Goal: Task Accomplishment & Management: Manage account settings

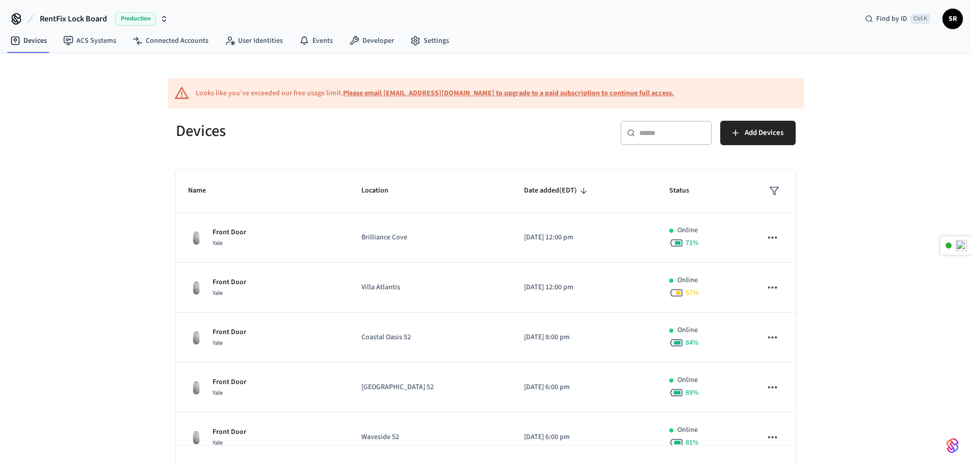
click at [389, 95] on b "Please email [EMAIL_ADDRESS][DOMAIN_NAME] to upgrade to a paid subscription to …" at bounding box center [508, 93] width 331 height 10
click at [367, 92] on b "Please email [EMAIL_ADDRESS][DOMAIN_NAME] to upgrade to a paid subscription to …" at bounding box center [508, 93] width 331 height 10
click at [430, 79] on div "Looks like you've exceeded our free usage limit. Please email support@getseam.c…" at bounding box center [486, 93] width 636 height 31
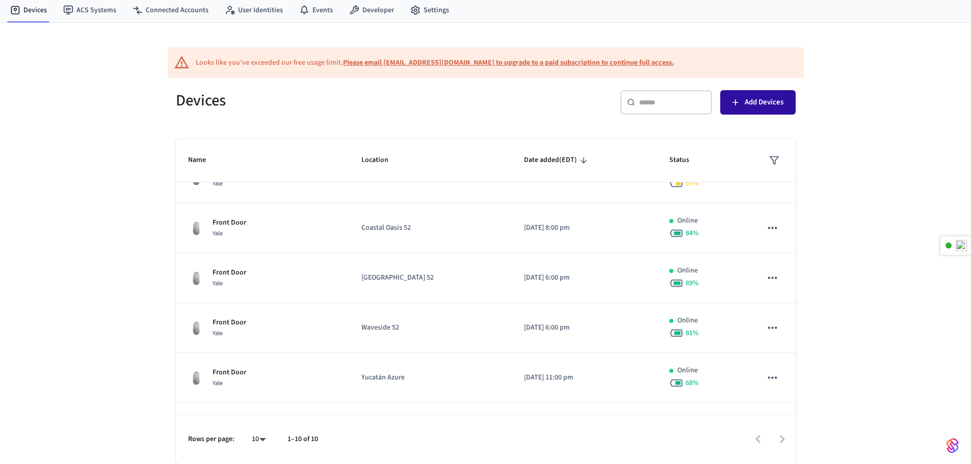
scroll to position [153, 0]
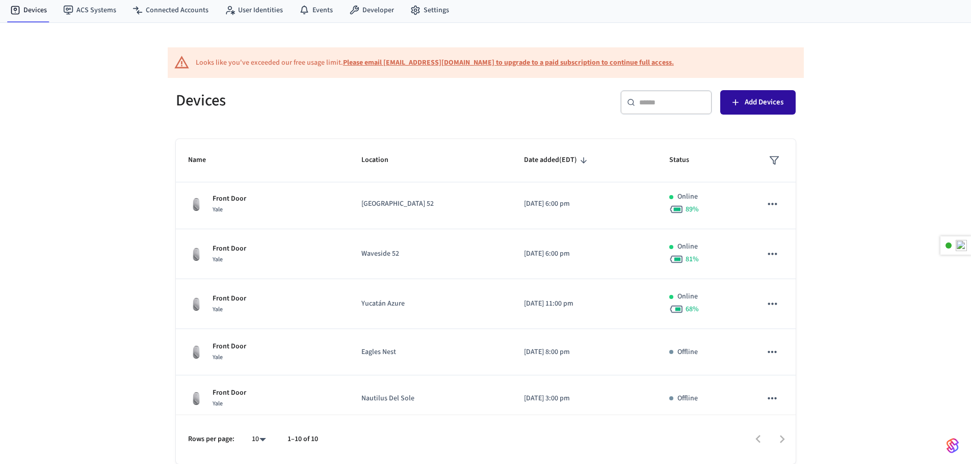
click at [743, 104] on button "Add Devices" at bounding box center [757, 102] width 75 height 24
click at [414, 12] on icon at bounding box center [415, 10] width 10 height 10
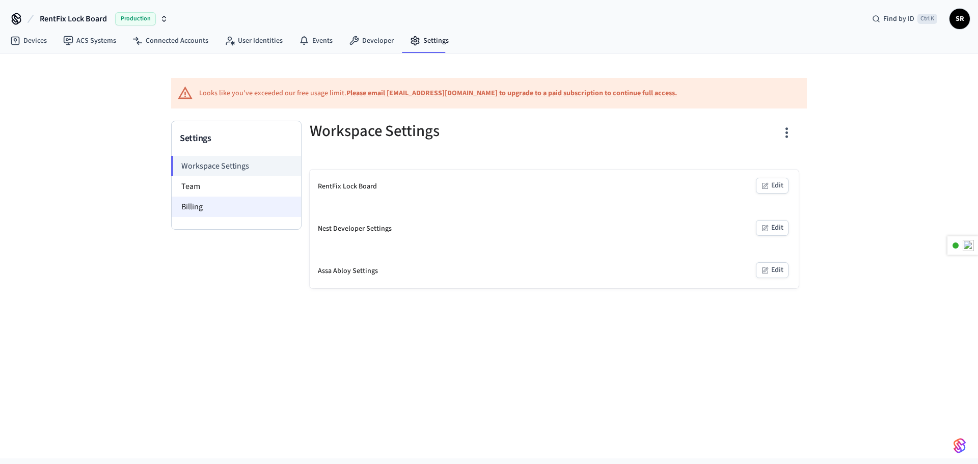
click at [232, 210] on li "Billing" at bounding box center [236, 207] width 129 height 20
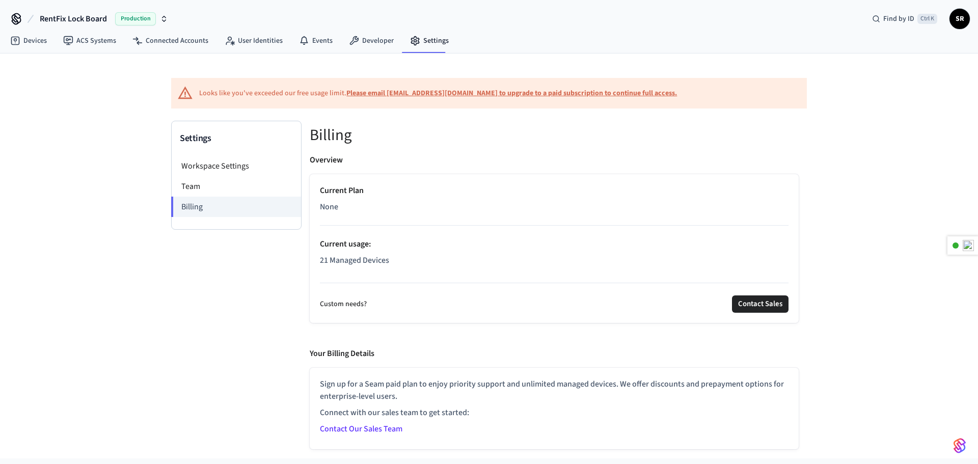
click at [373, 431] on link "Contact Our Sales Team" at bounding box center [361, 428] width 83 height 11
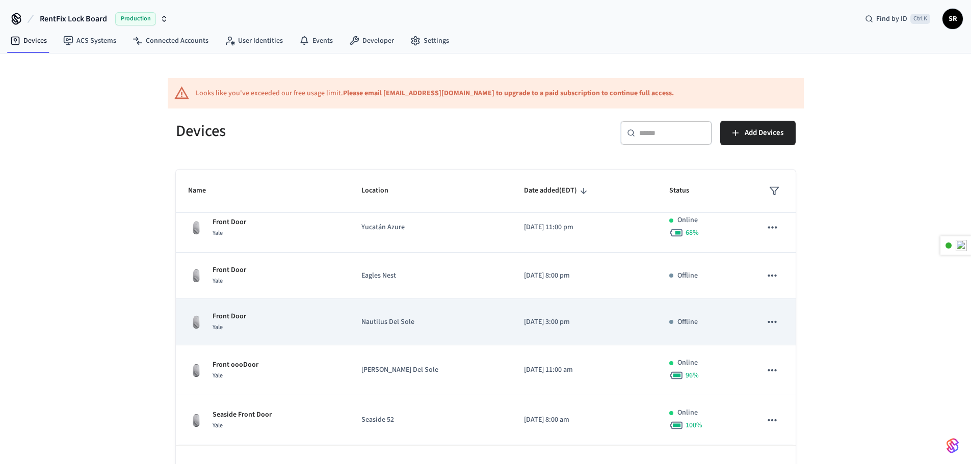
scroll to position [31, 0]
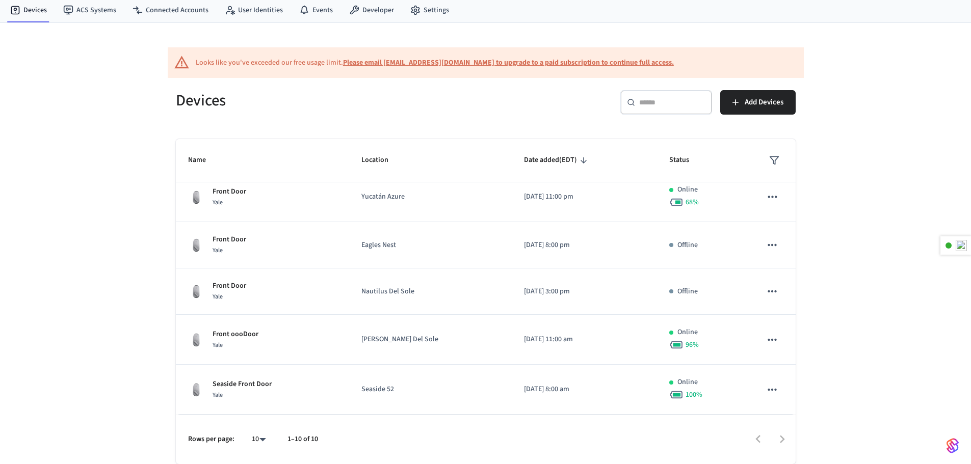
click at [781, 441] on div at bounding box center [561, 439] width 466 height 24
click at [260, 443] on body "RentFix Lock Board Production Find by ID Ctrl K SR Devices ACS Systems Connecte…" at bounding box center [489, 216] width 978 height 495
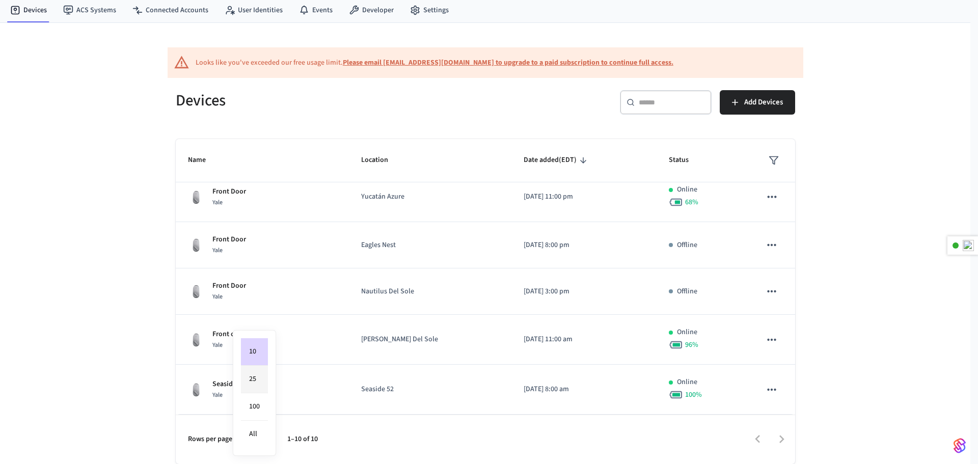
click at [255, 389] on li "25" at bounding box center [254, 380] width 27 height 28
type input "**"
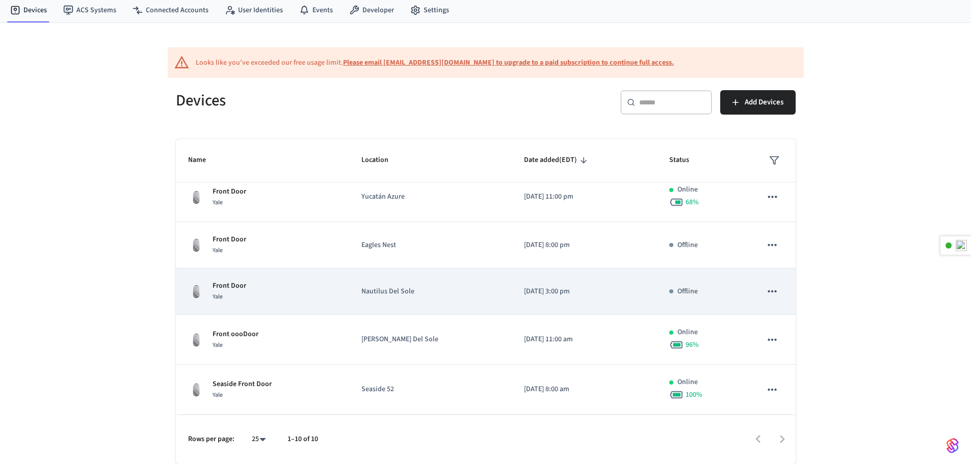
click at [765, 293] on icon "sticky table" at bounding box center [771, 291] width 13 height 13
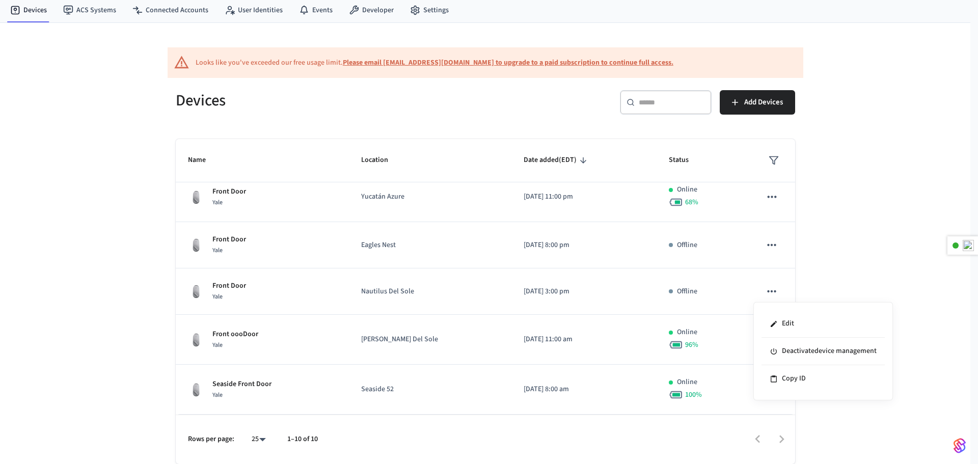
click at [792, 141] on div at bounding box center [489, 232] width 978 height 464
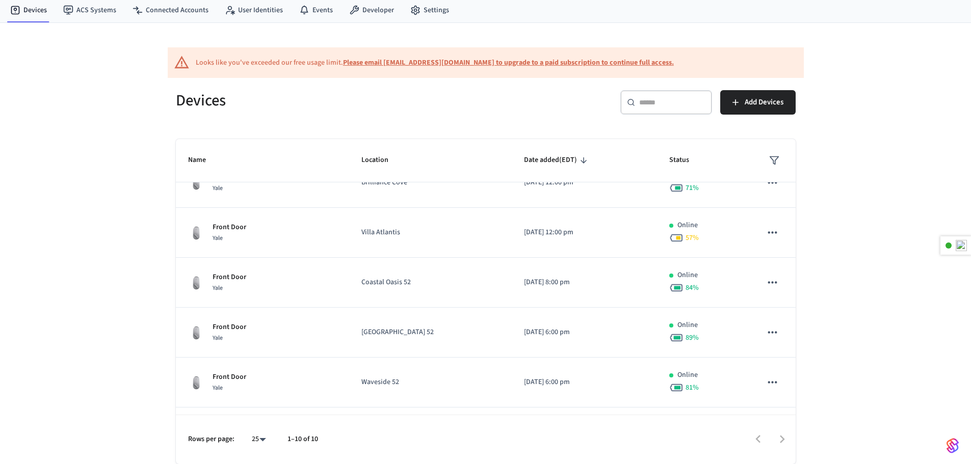
scroll to position [15, 0]
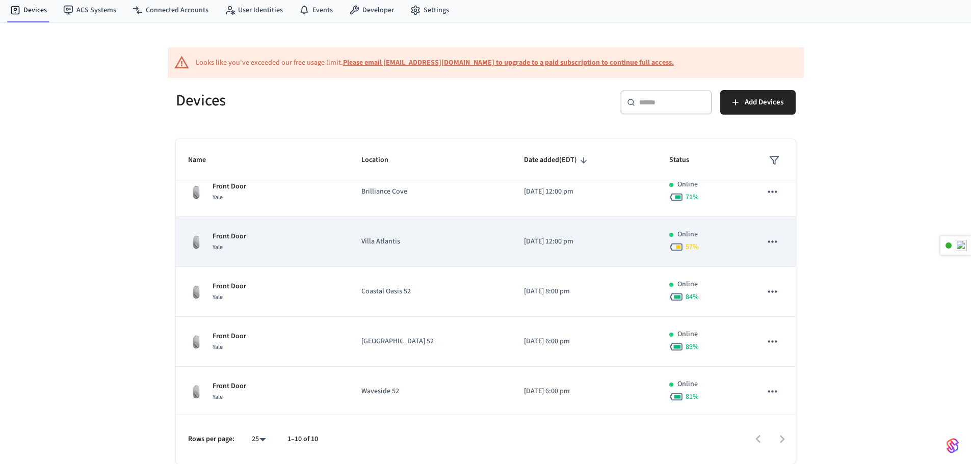
click at [768, 242] on icon "sticky table" at bounding box center [772, 241] width 9 height 2
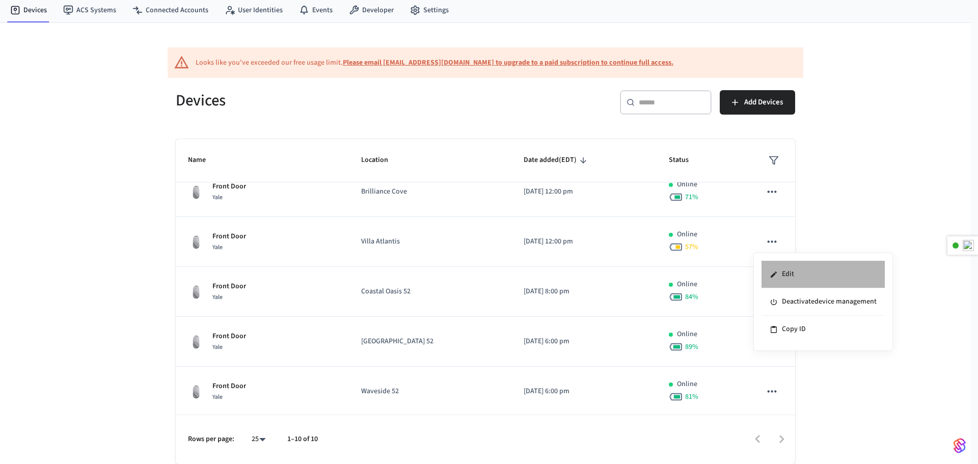
click at [787, 278] on li "Edit" at bounding box center [823, 275] width 123 height 28
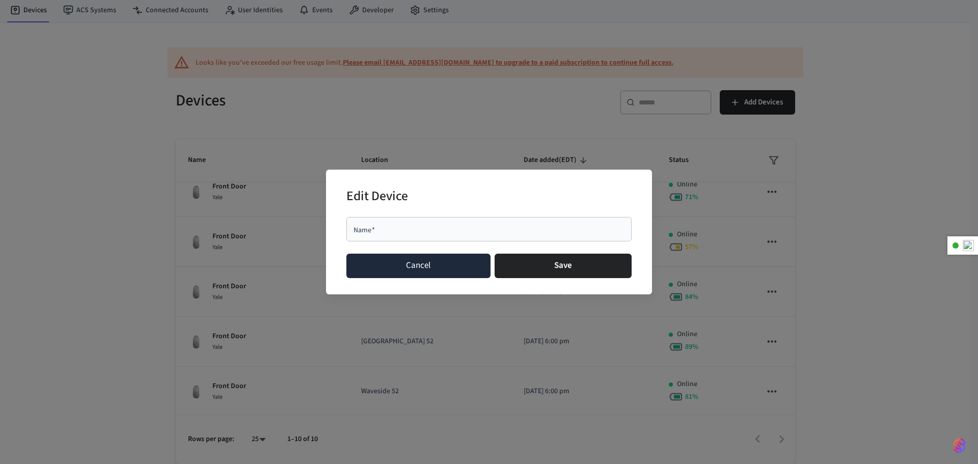
click at [453, 272] on button "Cancel" at bounding box center [418, 266] width 144 height 24
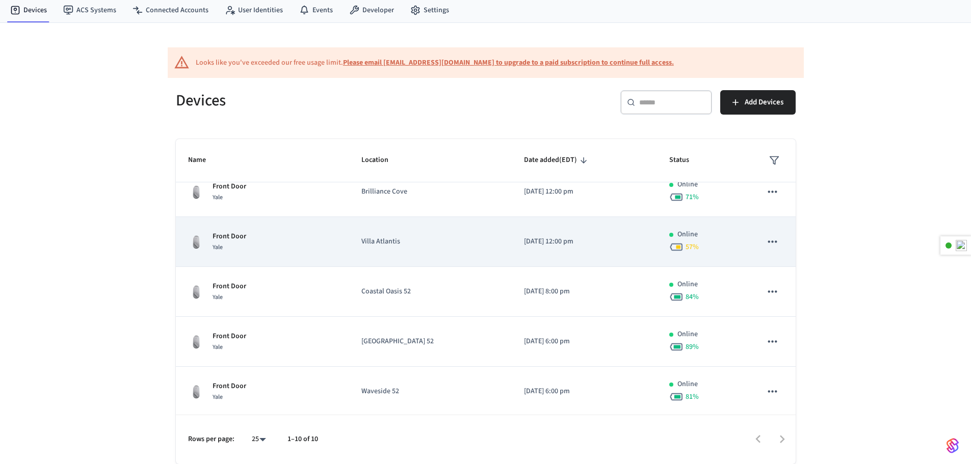
click at [303, 252] on div "Front Door Yale" at bounding box center [262, 241] width 149 height 21
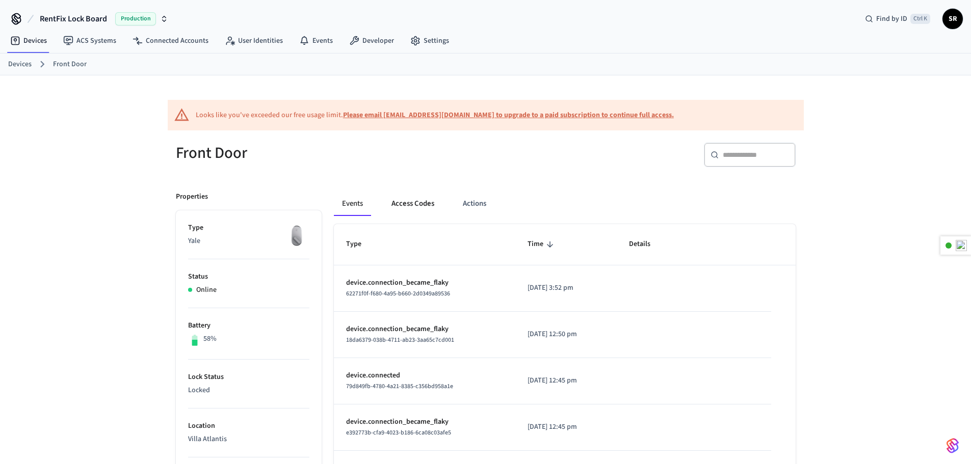
click at [411, 204] on button "Access Codes" at bounding box center [412, 204] width 59 height 24
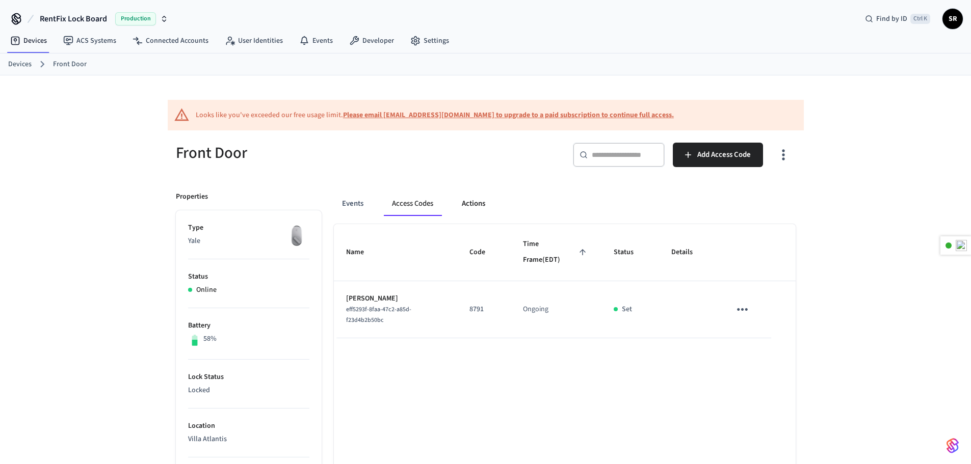
click at [481, 205] on button "Actions" at bounding box center [473, 204] width 40 height 24
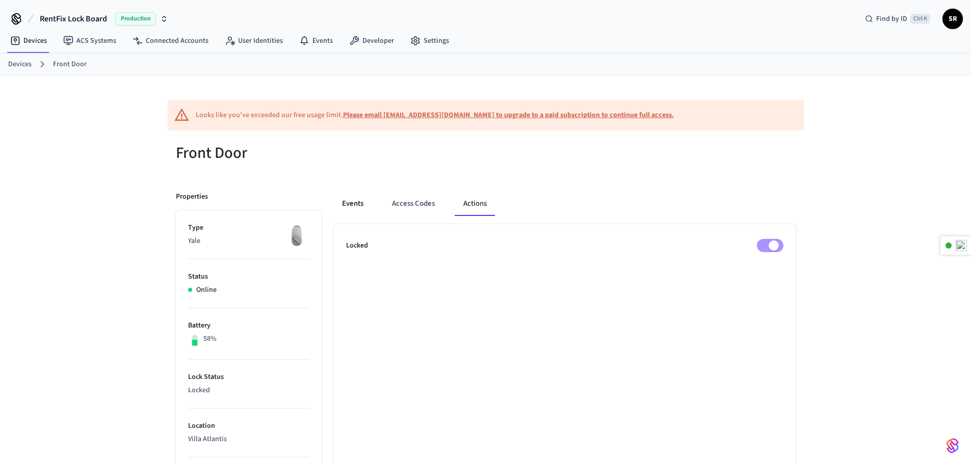
click at [349, 208] on button "Events" at bounding box center [353, 204] width 38 height 24
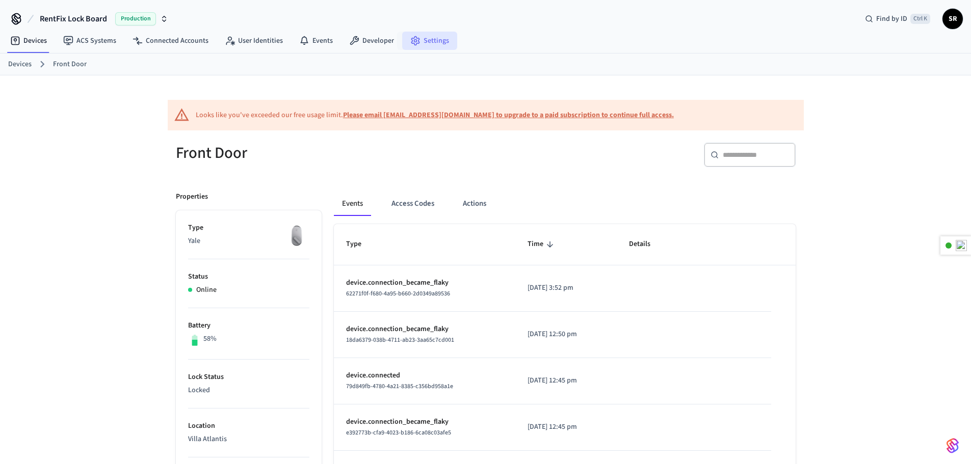
click at [425, 43] on link "Settings" at bounding box center [429, 41] width 55 height 18
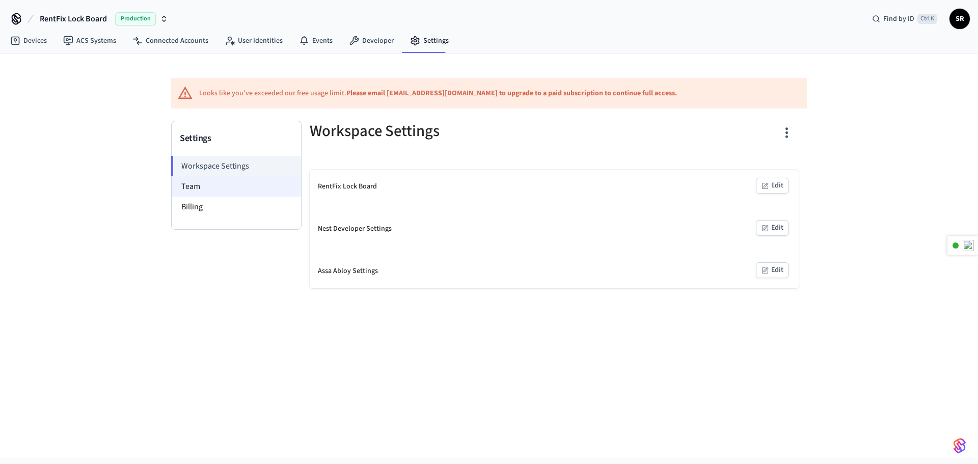
click at [218, 188] on li "Team" at bounding box center [236, 186] width 129 height 20
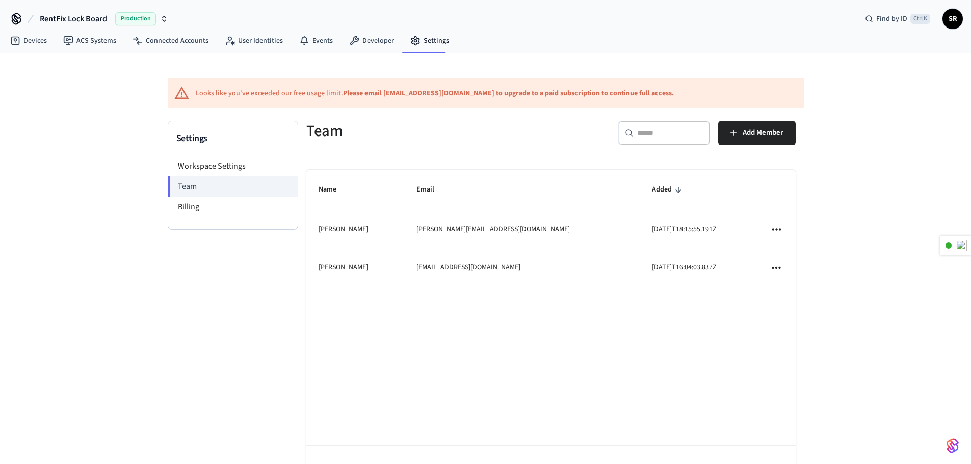
click at [777, 229] on icon "sticky table" at bounding box center [776, 229] width 9 height 2
click at [802, 253] on li "Remove" at bounding box center [807, 252] width 54 height 27
click at [33, 44] on link "Devices" at bounding box center [28, 41] width 53 height 18
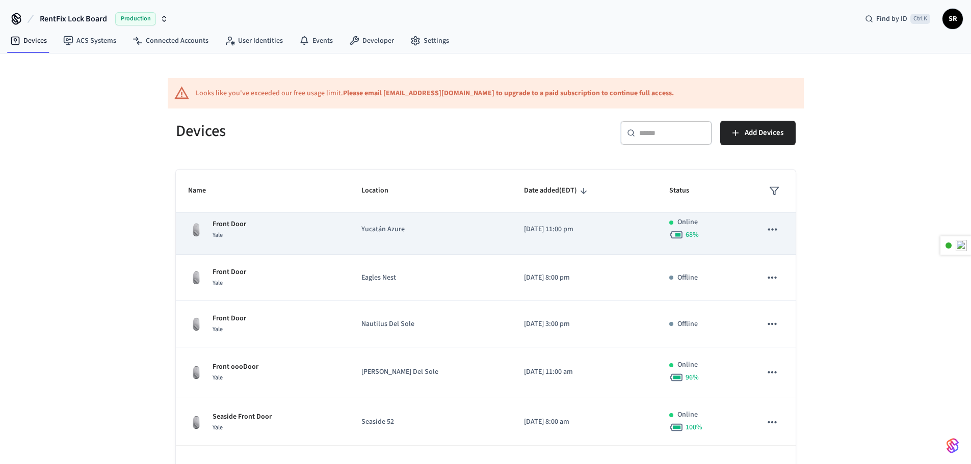
scroll to position [260, 0]
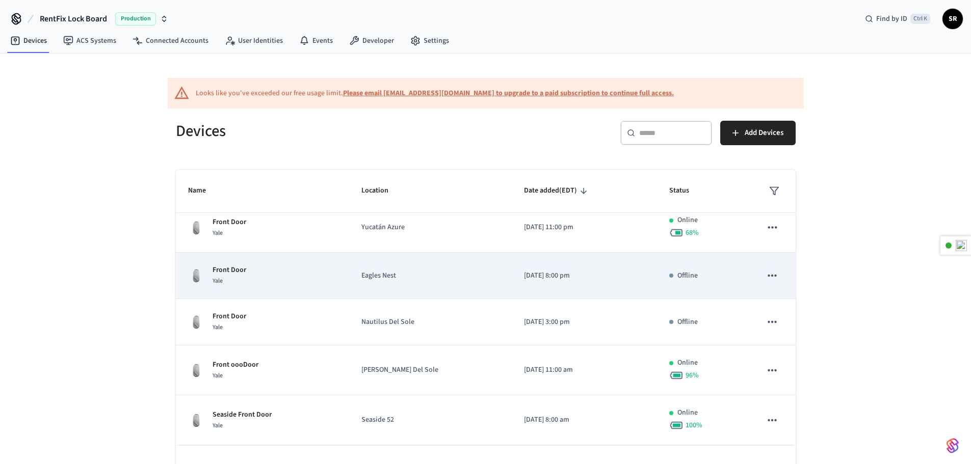
click at [768, 275] on icon "sticky table" at bounding box center [772, 276] width 9 height 2
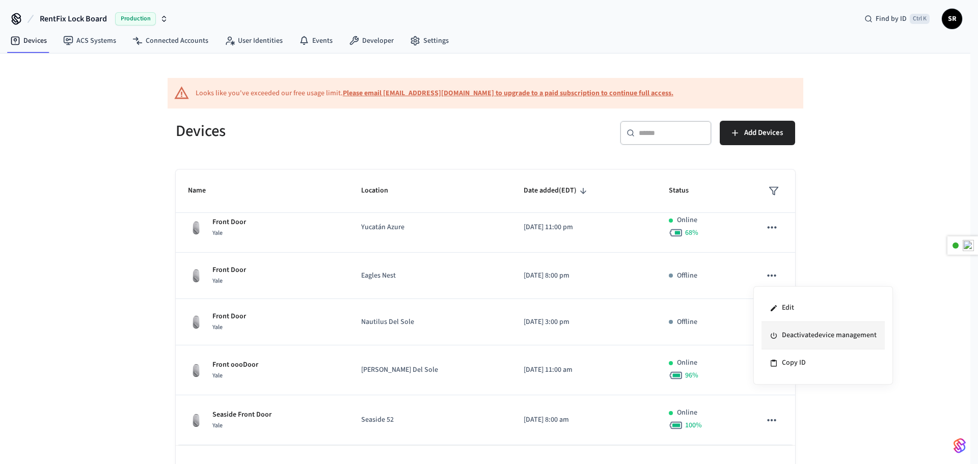
click at [798, 338] on li "Deactivate device management" at bounding box center [823, 336] width 123 height 28
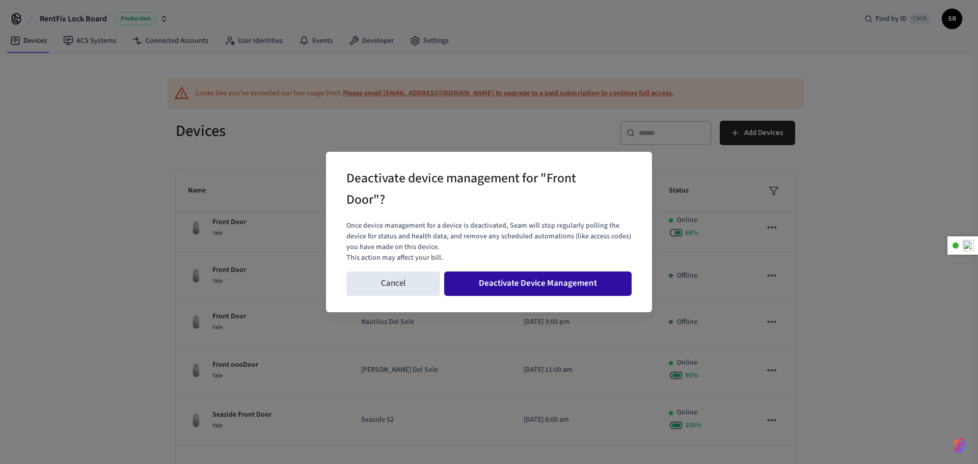
click at [524, 287] on button "Deactivate Device Management" at bounding box center [538, 284] width 188 height 24
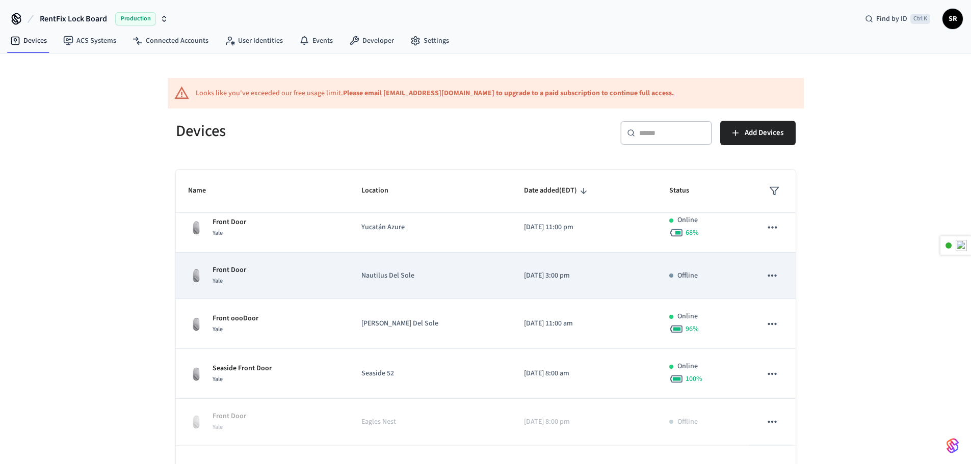
click at [657, 278] on td "Offline" at bounding box center [703, 276] width 92 height 46
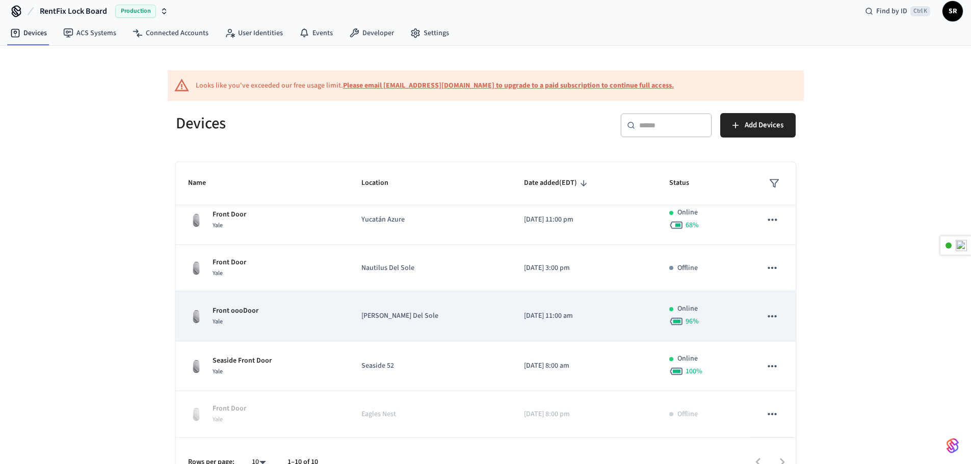
scroll to position [31, 0]
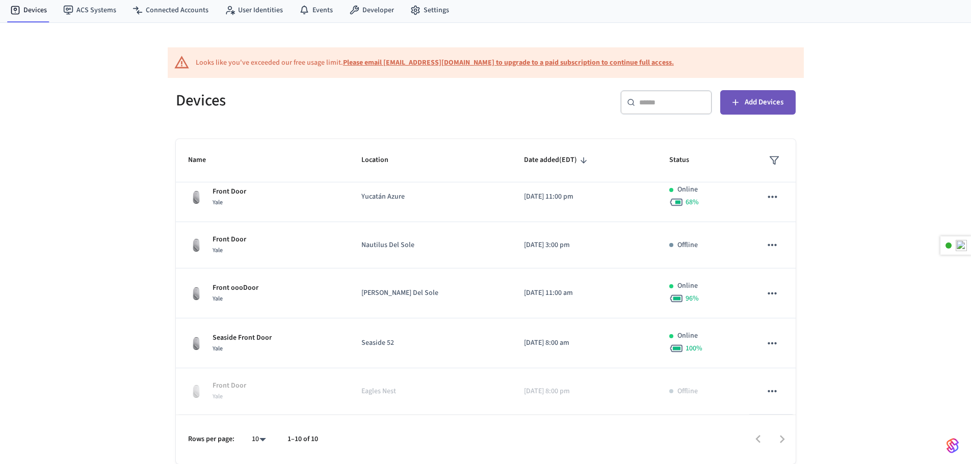
click at [750, 97] on span "Add Devices" at bounding box center [763, 102] width 39 height 13
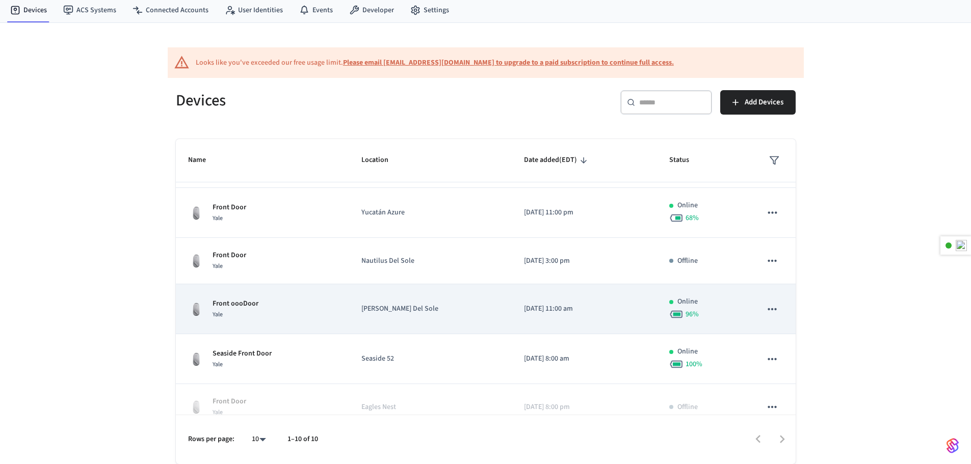
scroll to position [260, 0]
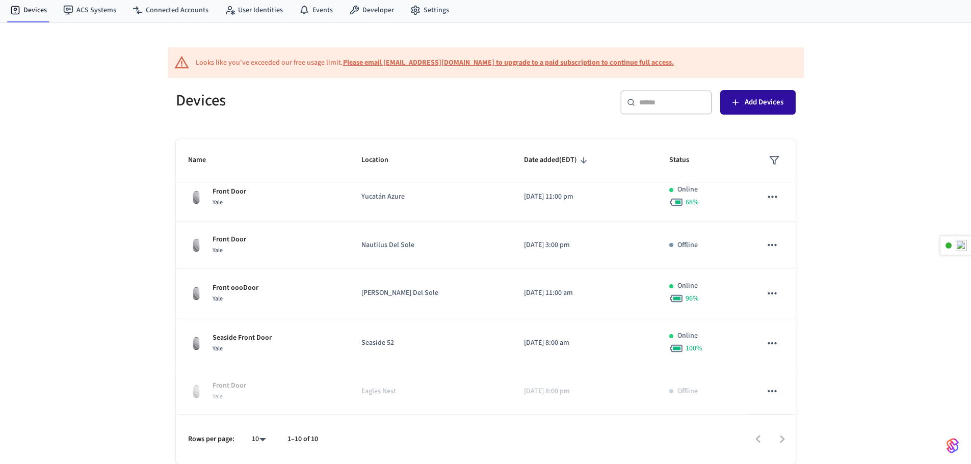
click at [736, 102] on icon "button" at bounding box center [735, 102] width 10 height 10
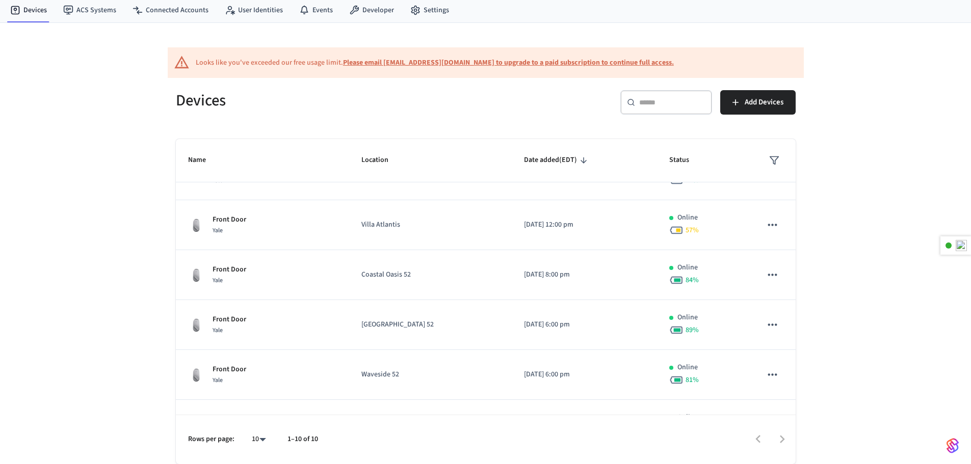
scroll to position [5, 0]
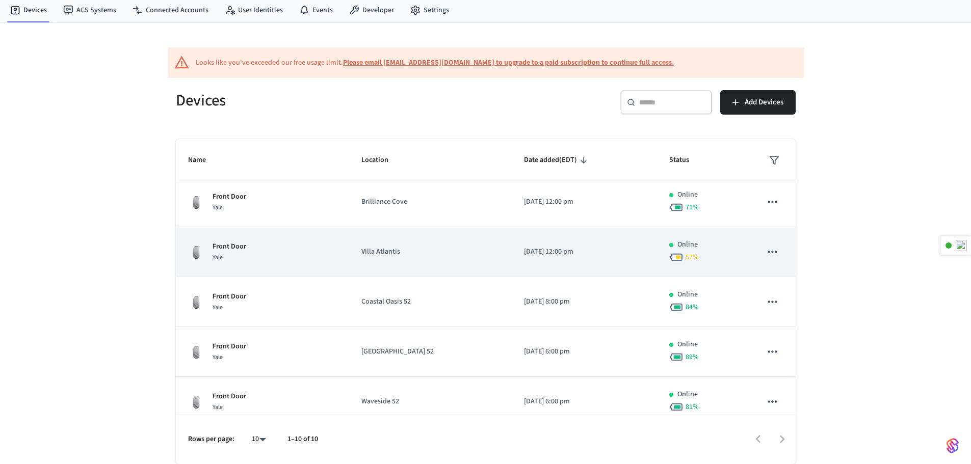
click at [432, 269] on td "Villa Atlantis" at bounding box center [430, 252] width 163 height 50
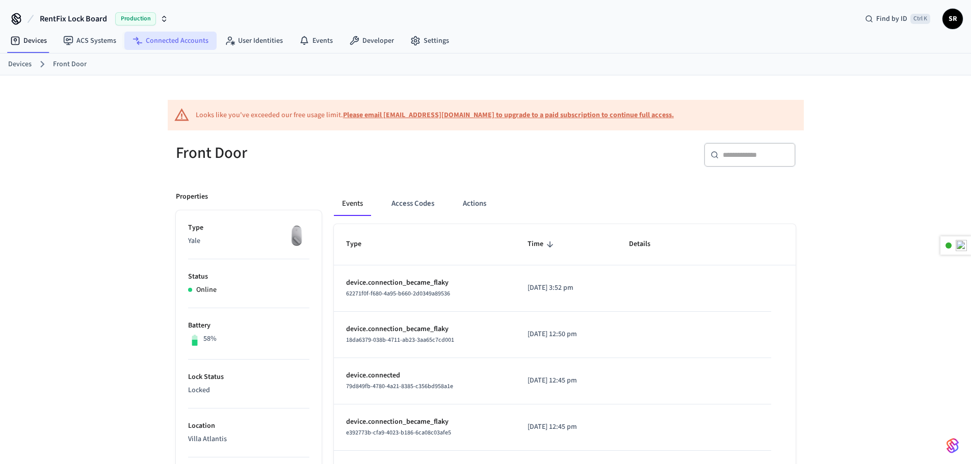
click at [154, 38] on link "Connected Accounts" at bounding box center [170, 41] width 92 height 18
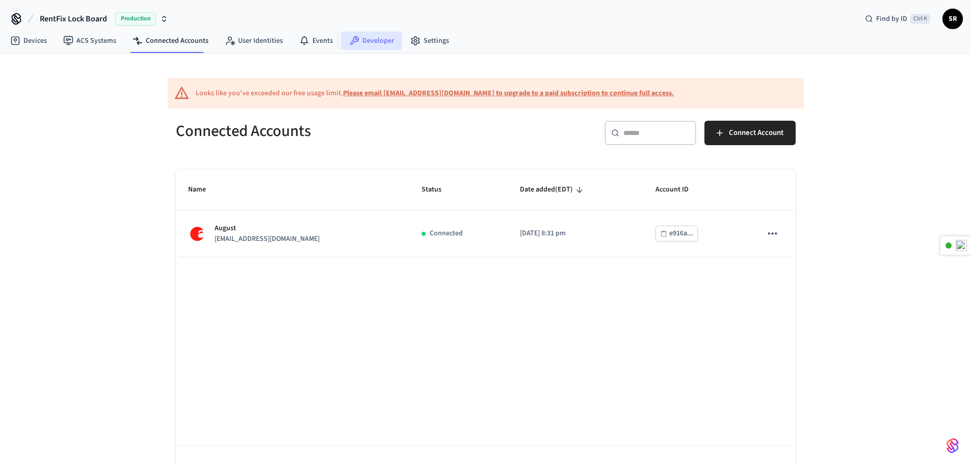
click at [358, 45] on link "Developer" at bounding box center [371, 41] width 61 height 18
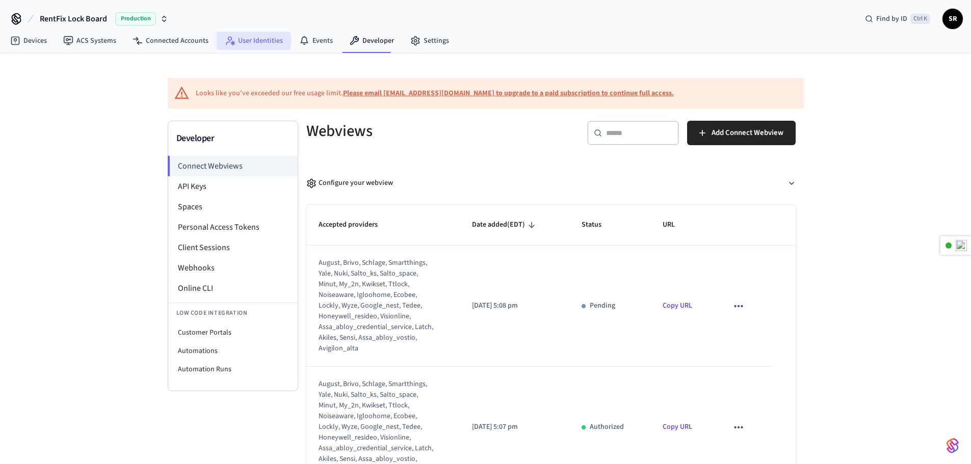
click at [255, 45] on link "User Identities" at bounding box center [254, 41] width 74 height 18
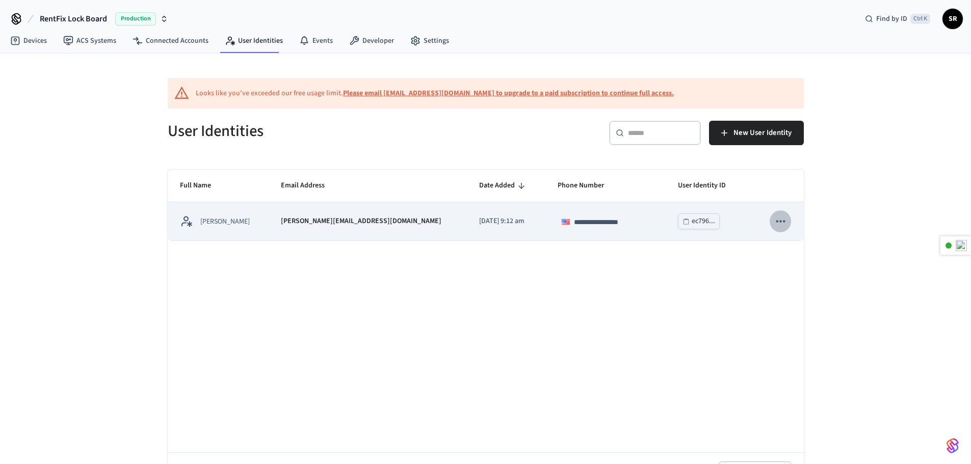
click at [785, 220] on icon "sticky table" at bounding box center [779, 221] width 13 height 13
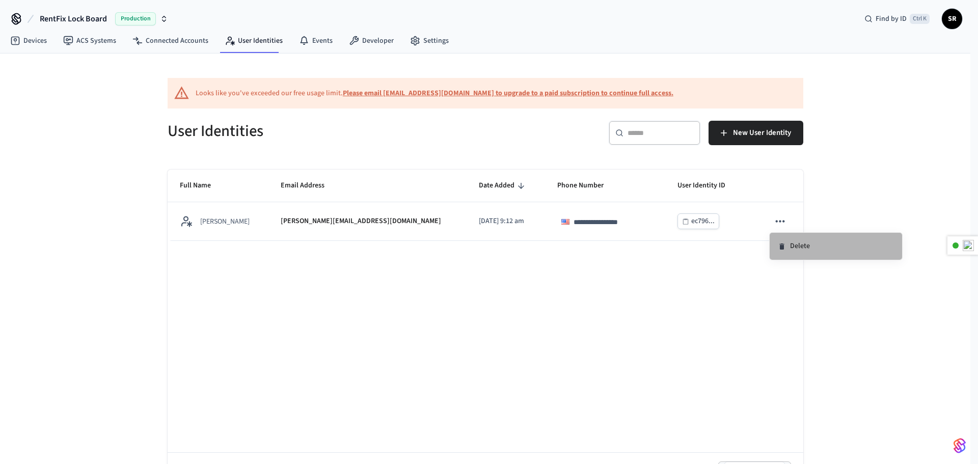
click at [790, 246] on li "Delete" at bounding box center [836, 246] width 132 height 27
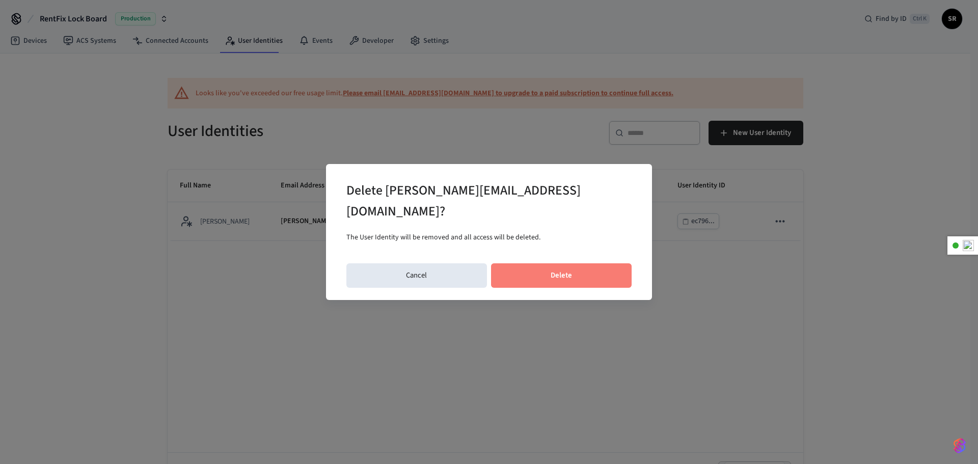
click at [557, 268] on button "Delete" at bounding box center [561, 275] width 141 height 24
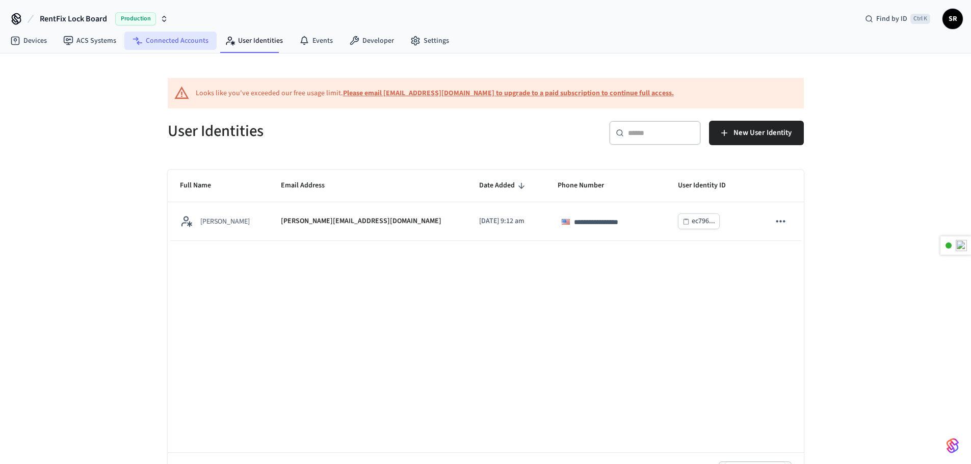
click at [169, 47] on link "Connected Accounts" at bounding box center [170, 41] width 92 height 18
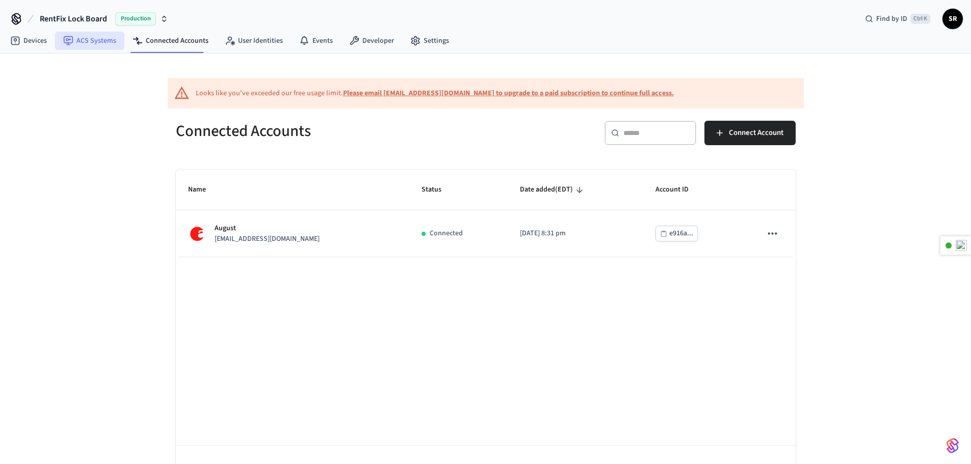
click at [102, 44] on link "ACS Systems" at bounding box center [89, 41] width 69 height 18
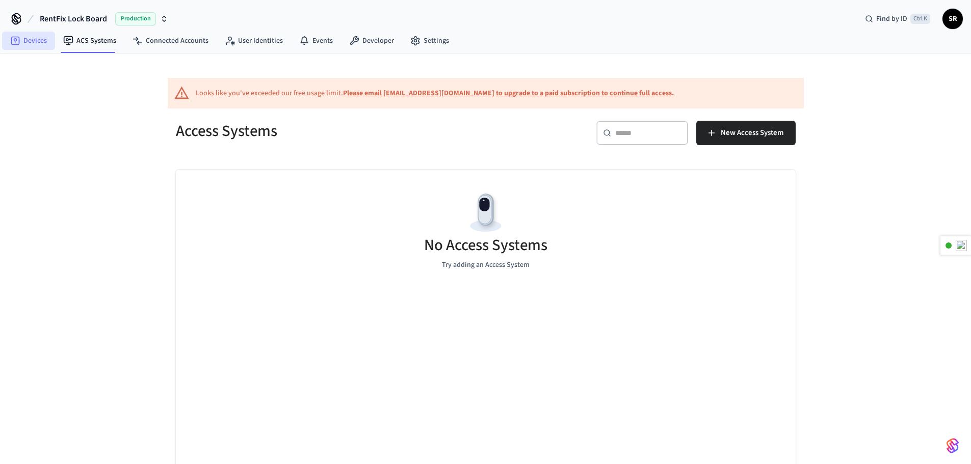
click at [28, 40] on link "Devices" at bounding box center [28, 41] width 53 height 18
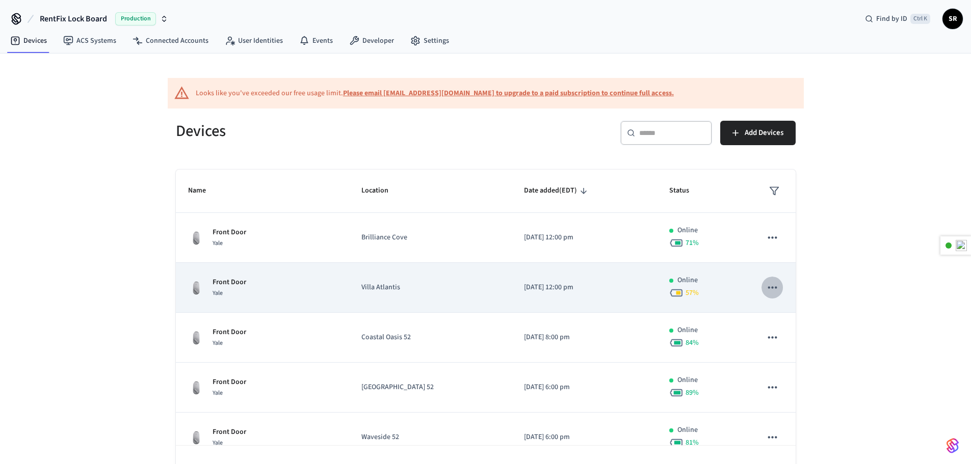
click at [765, 293] on icon "sticky table" at bounding box center [771, 287] width 13 height 13
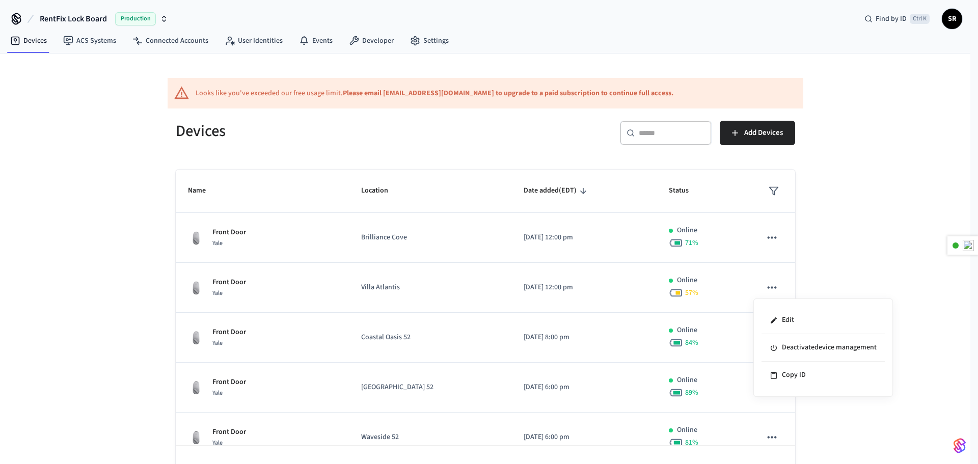
click at [377, 385] on div at bounding box center [489, 232] width 978 height 464
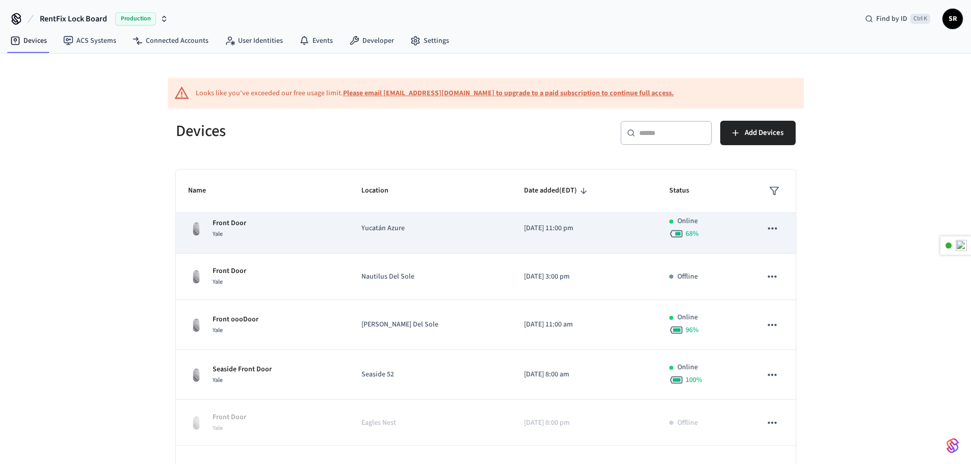
scroll to position [260, 0]
